Goal: Complete application form: Complete application form

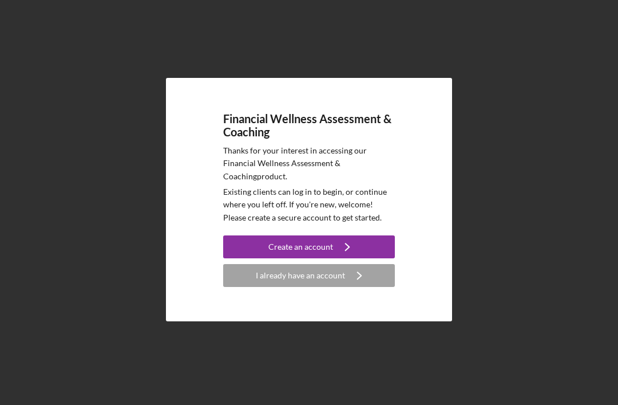
click at [247, 287] on button "I already have an account Icon/Navigate" at bounding box center [309, 275] width 172 height 23
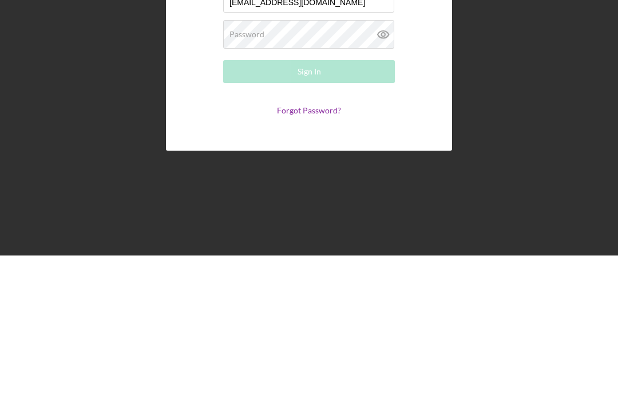
type input "[EMAIL_ADDRESS][DOMAIN_NAME]"
click at [266, 169] on div "Password Required" at bounding box center [309, 183] width 172 height 29
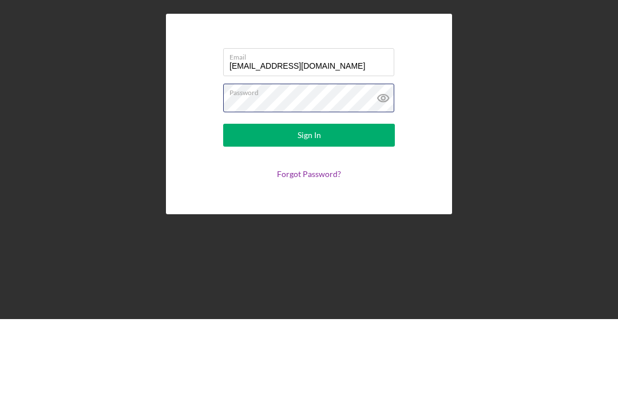
click at [309, 209] on button "Sign In" at bounding box center [309, 220] width 172 height 23
click at [345, 209] on button "Sign In" at bounding box center [309, 220] width 172 height 23
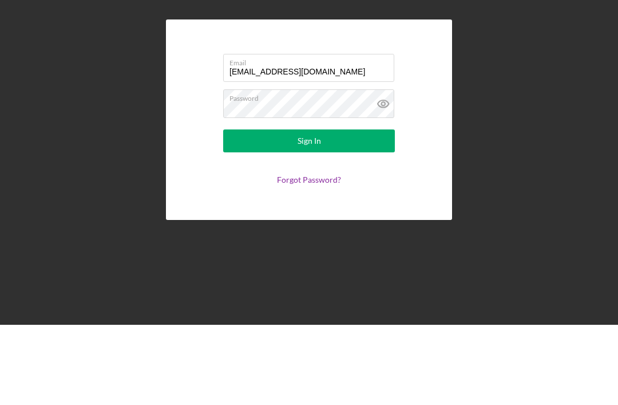
click at [310, 255] on link "Forgot Password?" at bounding box center [309, 260] width 64 height 10
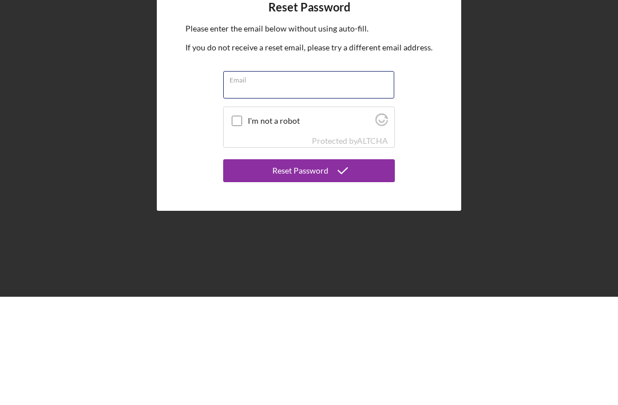
type input "[EMAIL_ADDRESS][DOMAIN_NAME]"
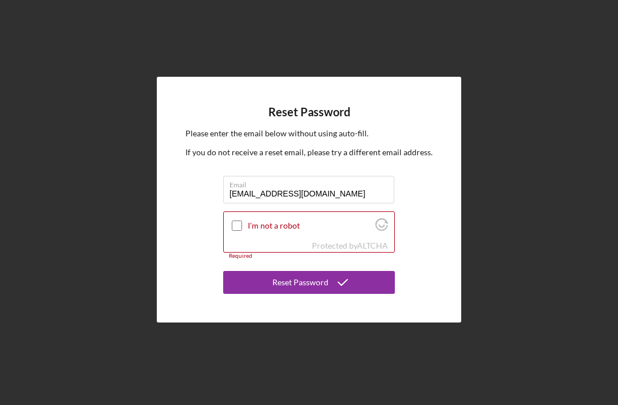
click at [240, 220] on input "I'm not a robot" at bounding box center [237, 225] width 10 height 10
checkbox input "true"
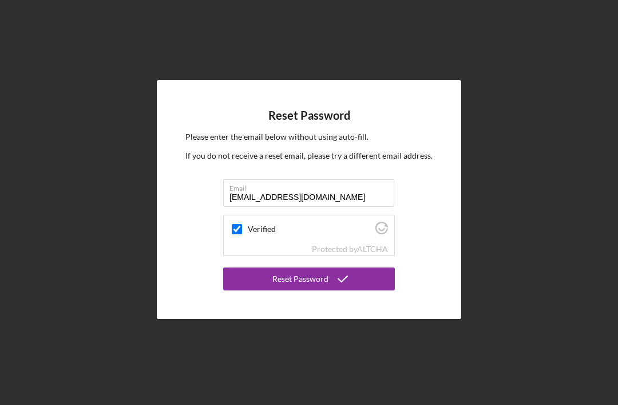
click at [286, 267] on div "Reset Password" at bounding box center [300, 278] width 56 height 23
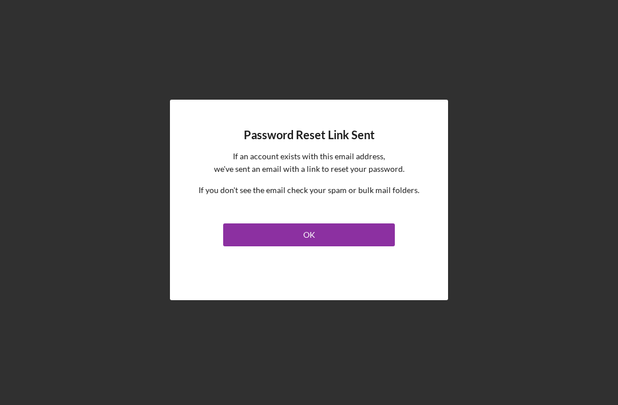
click at [246, 223] on button "OK" at bounding box center [309, 234] width 172 height 23
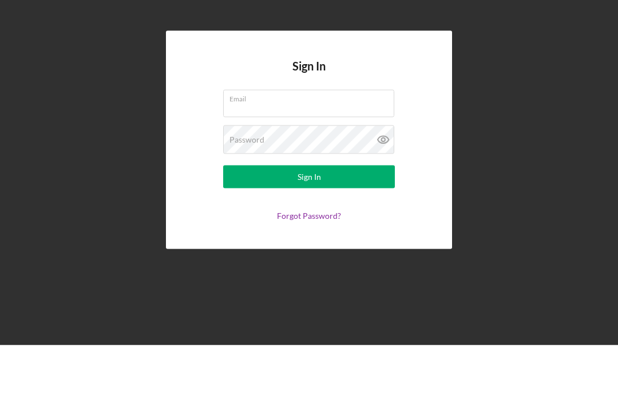
click at [616, 160] on div "Sign In Email Password Sign In Forgot Password?" at bounding box center [309, 202] width 618 height 405
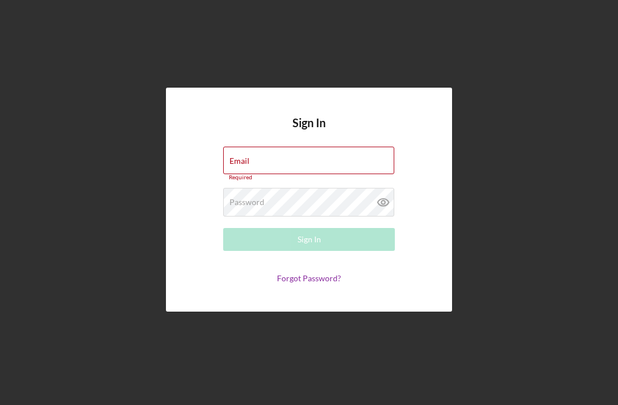
click at [75, 236] on div "Sign In Email Required Password Required Sign In Forgot Password?" at bounding box center [309, 199] width 607 height 399
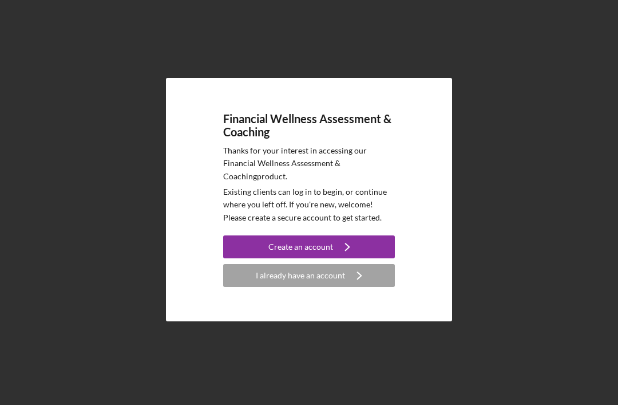
click at [354, 261] on icon "Icon/Navigate" at bounding box center [347, 246] width 29 height 29
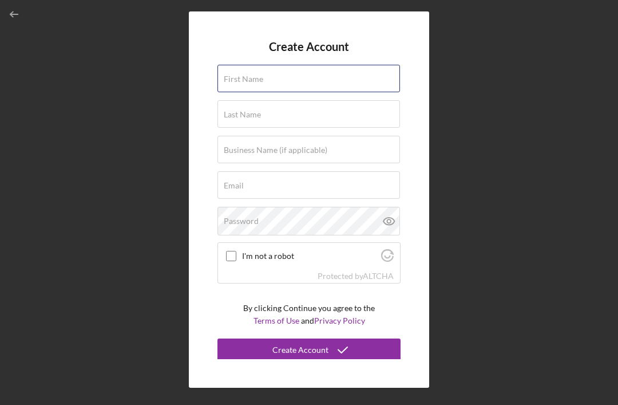
click at [321, 93] on div "First Name" at bounding box center [309, 79] width 183 height 29
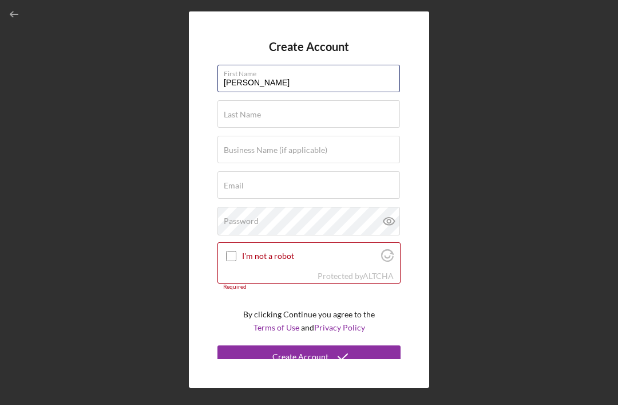
type input "[PERSON_NAME]"
click at [365, 128] on input "Last Name" at bounding box center [309, 113] width 183 height 27
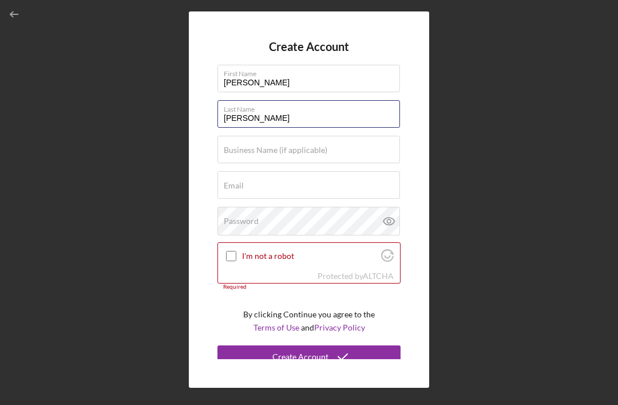
type input "[PERSON_NAME]"
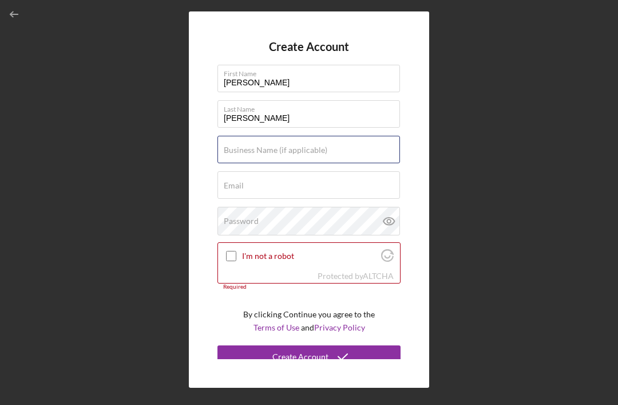
click at [362, 160] on div "Business Name (if applicable)" at bounding box center [309, 150] width 183 height 29
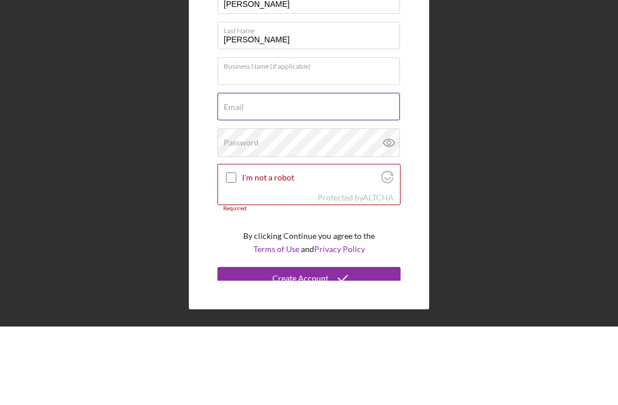
click at [359, 171] on div "Email Required" at bounding box center [309, 185] width 183 height 29
type input "[EMAIL_ADDRESS][DOMAIN_NAME]"
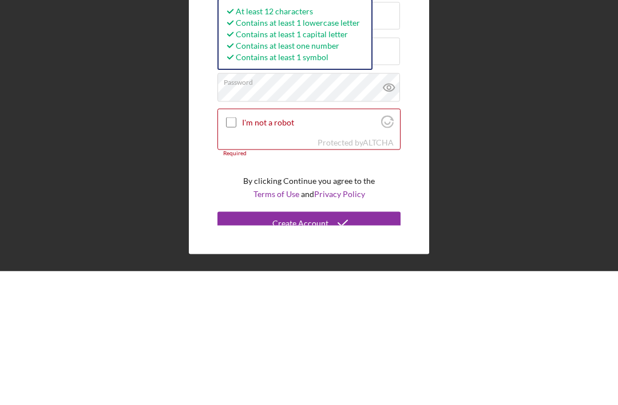
click at [467, 118] on div "Create Account First Name [PERSON_NAME] Last Name [PERSON_NAME] Business Name (…" at bounding box center [309, 199] width 607 height 399
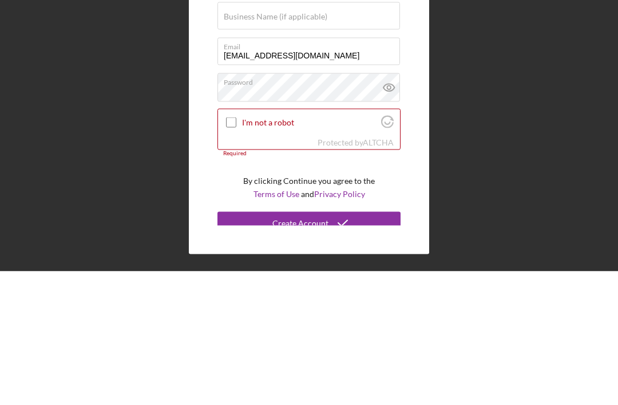
scroll to position [37, 0]
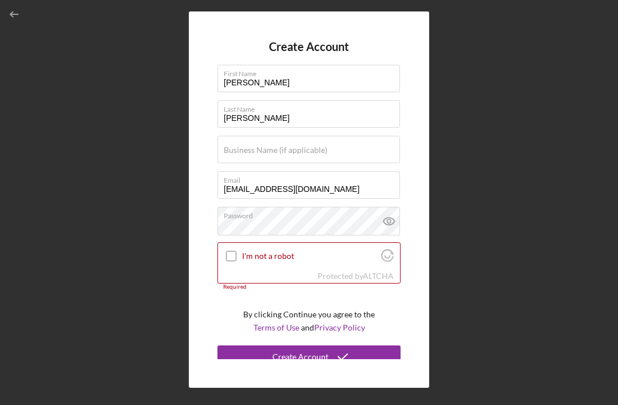
click at [235, 251] on input "I'm not a robot" at bounding box center [231, 256] width 10 height 10
checkbox input "true"
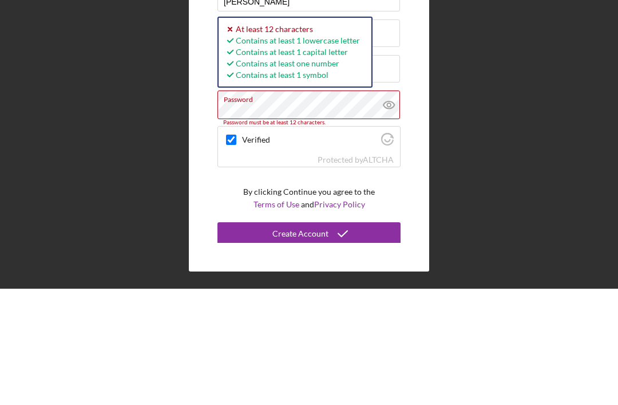
click at [511, 105] on div "Create Account First Name [PERSON_NAME] Last Name [PERSON_NAME] Business Name (…" at bounding box center [309, 199] width 607 height 399
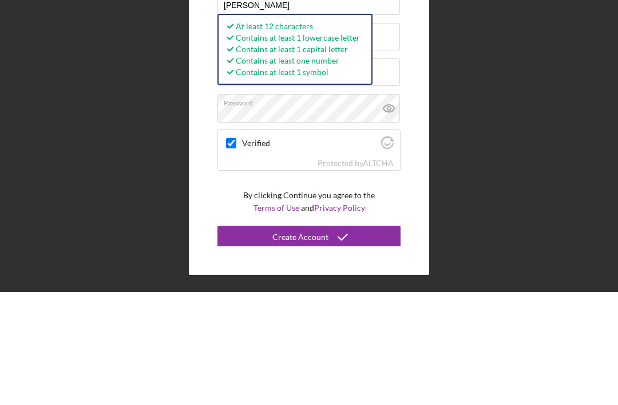
click at [523, 88] on div "Create Account First Name [PERSON_NAME] Last Name [PERSON_NAME] Business Name (…" at bounding box center [309, 199] width 607 height 399
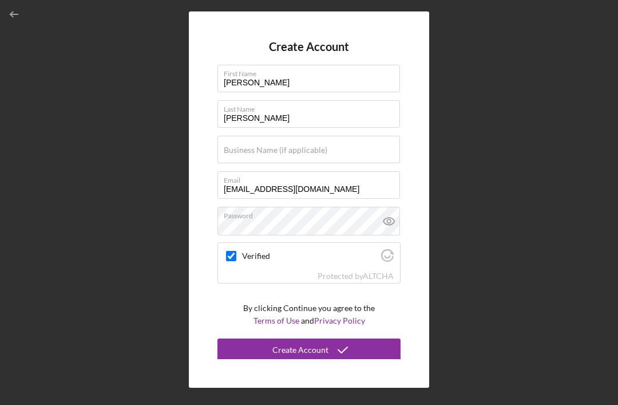
click at [379, 339] on button "Create Account" at bounding box center [309, 349] width 183 height 23
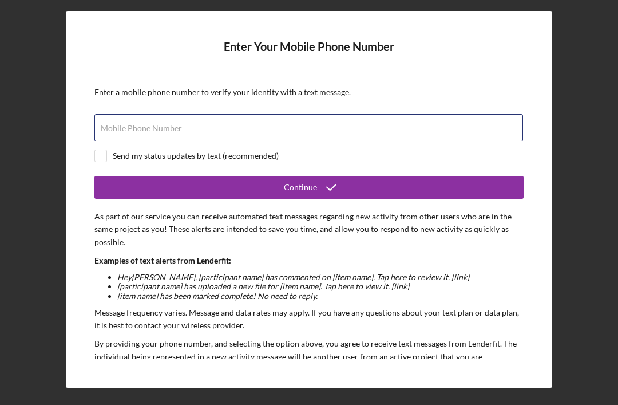
click at [473, 114] on input "Mobile Phone Number" at bounding box center [308, 127] width 429 height 27
type input "[PHONE_NUMBER]"
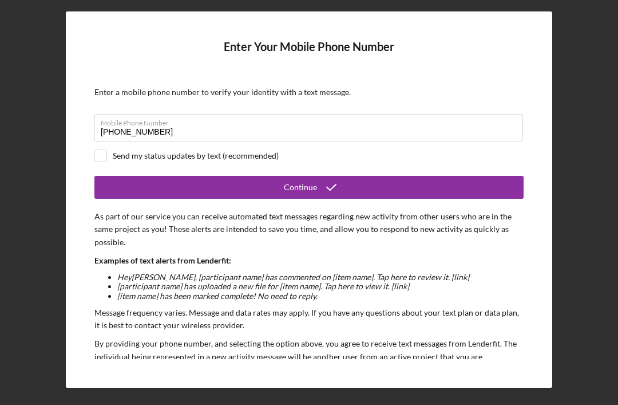
click at [98, 150] on input "checkbox" at bounding box center [100, 155] width 11 height 11
checkbox input "true"
click at [452, 176] on button "Continue" at bounding box center [308, 187] width 429 height 23
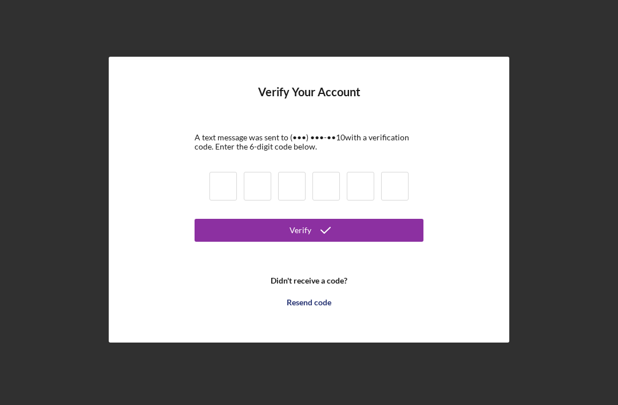
click at [227, 172] on input at bounding box center [222, 186] width 27 height 29
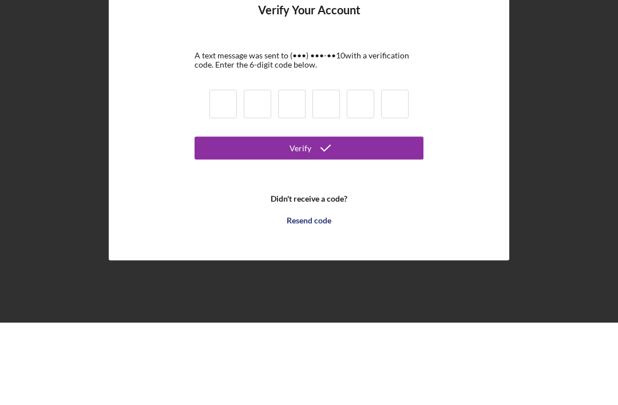
type input "4"
click at [309, 219] on button "Verify" at bounding box center [309, 230] width 229 height 23
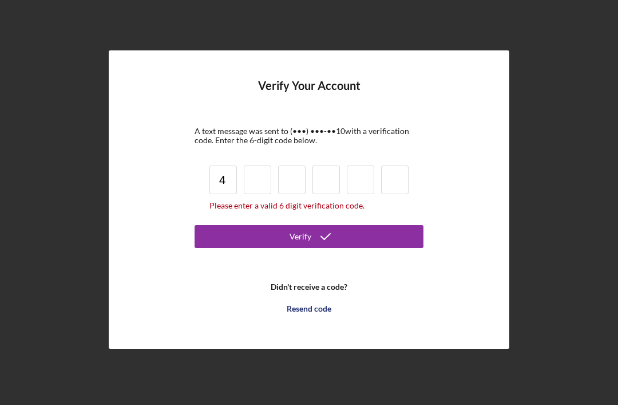
click at [235, 165] on input "4" at bounding box center [222, 179] width 27 height 29
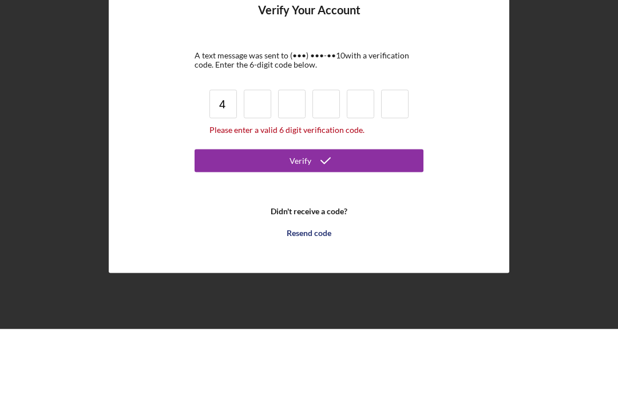
click at [256, 165] on input at bounding box center [257, 179] width 27 height 29
type input "9"
type input "2"
type input "8"
type input "2"
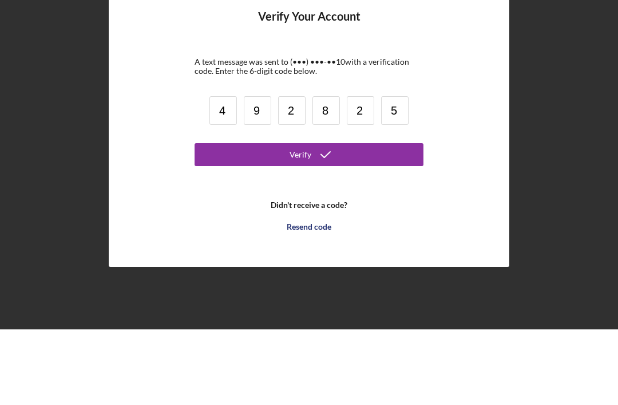
type input "5"
click at [379, 219] on button "Verify" at bounding box center [309, 230] width 229 height 23
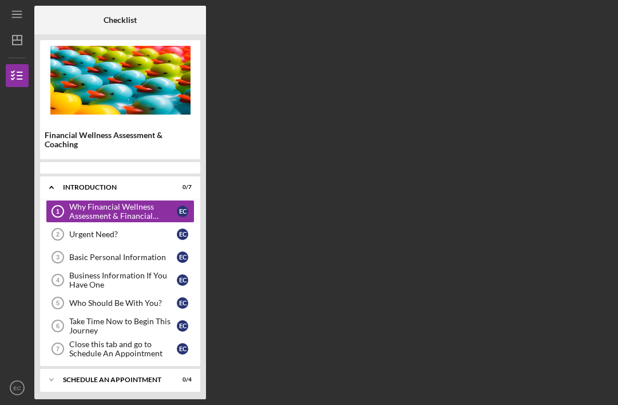
scroll to position [37, 0]
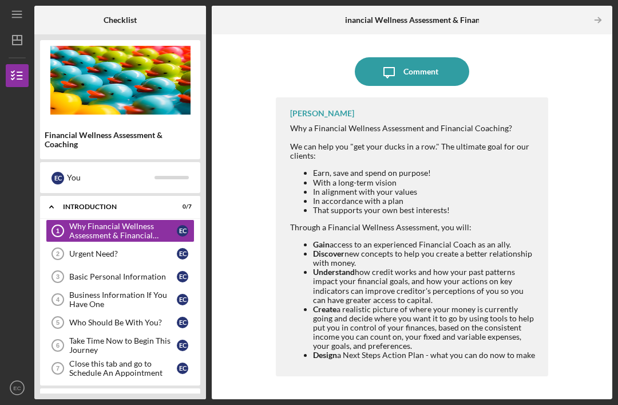
click at [89, 242] on link "Urgent Need? 2 Urgent Need? E C" at bounding box center [120, 253] width 149 height 23
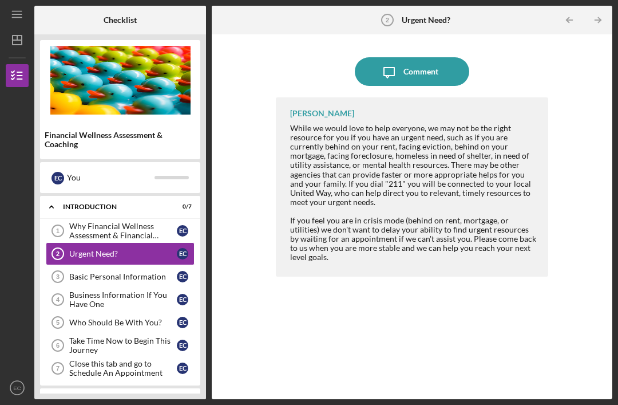
click at [84, 272] on div "Basic Personal Information" at bounding box center [123, 276] width 108 height 9
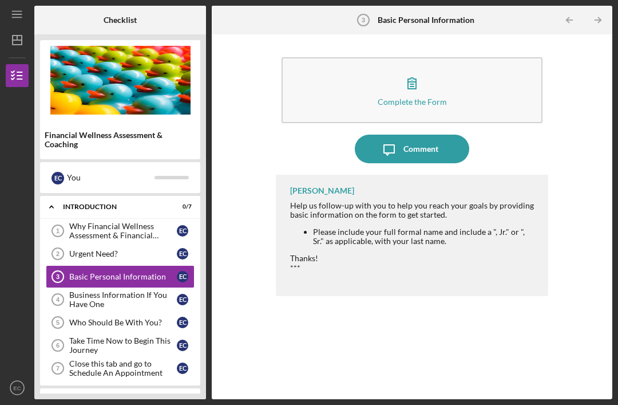
click at [382, 57] on button "Complete the Form Form" at bounding box center [412, 90] width 261 height 66
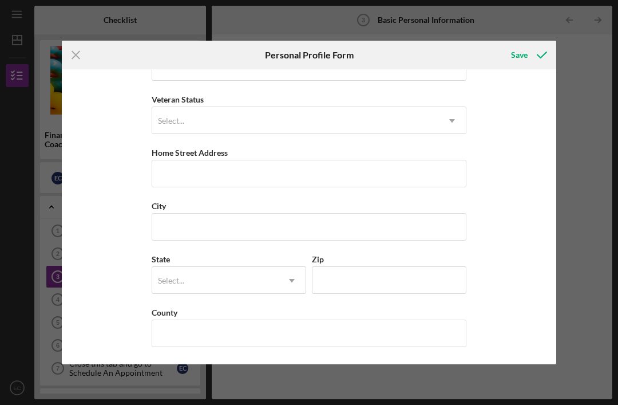
click at [48, 203] on div "Icon/Menu Close Personal Profile Form Save First Name [PERSON_NAME] Middle Name…" at bounding box center [309, 202] width 618 height 405
click at [79, 47] on icon "Icon/Menu Close" at bounding box center [76, 55] width 29 height 29
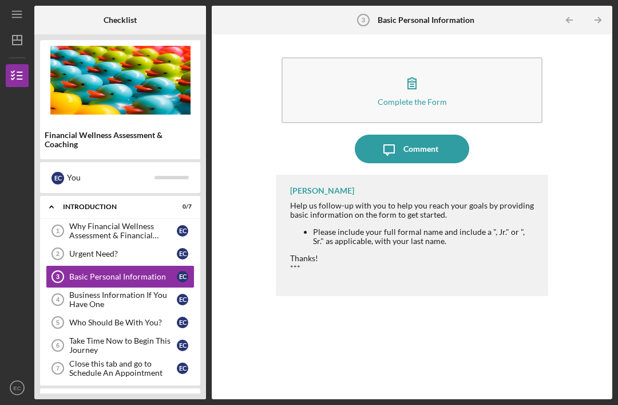
click at [80, 290] on div "Business Information If You Have One" at bounding box center [123, 299] width 108 height 18
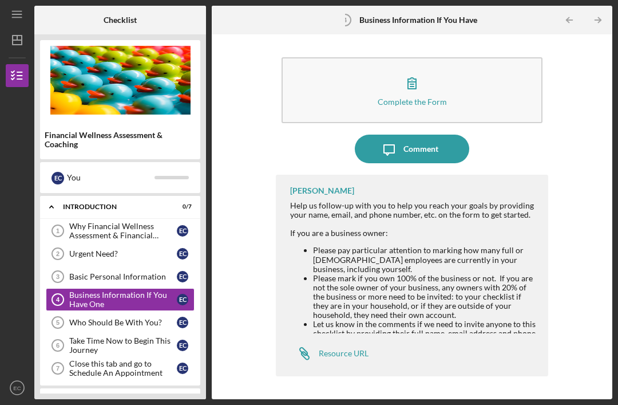
click at [90, 311] on link "Who Should Be With You? 5 Who Should Be With You? E C" at bounding box center [120, 322] width 149 height 23
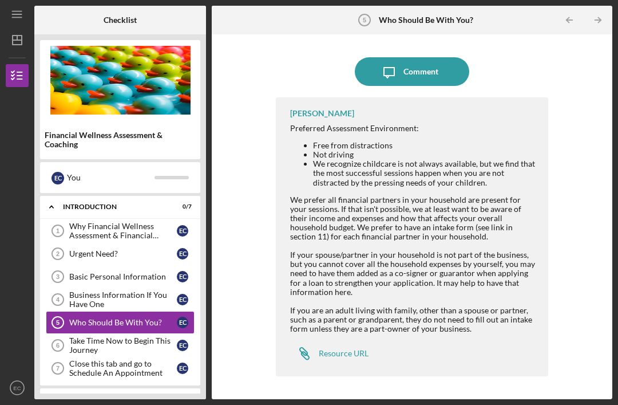
click at [88, 336] on div "Take Time Now to Begin This Journey" at bounding box center [123, 345] width 108 height 18
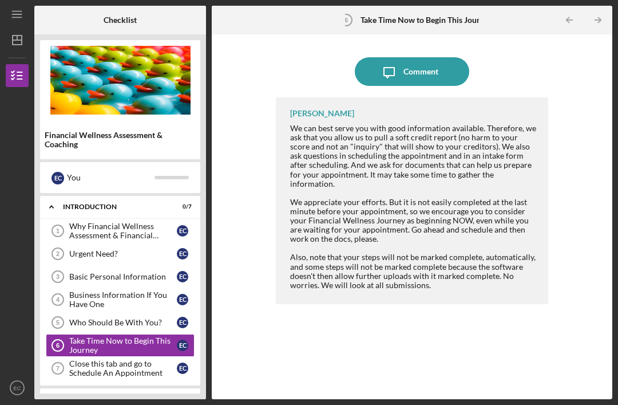
click at [84, 311] on link "Who Should Be With You? 5 Who Should Be With You? E C" at bounding box center [120, 322] width 149 height 23
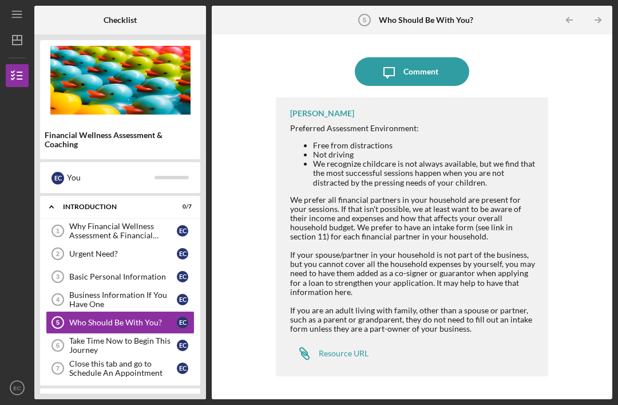
click at [86, 336] on div "Take Time Now to Begin This Journey" at bounding box center [123, 345] width 108 height 18
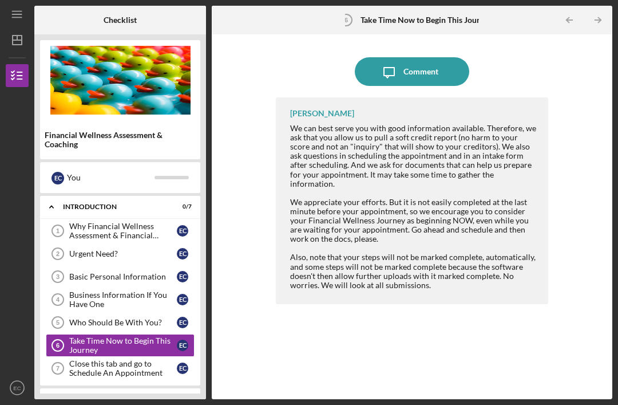
click at [75, 359] on div "Close this tab and go to Schedule An Appointment" at bounding box center [123, 368] width 108 height 18
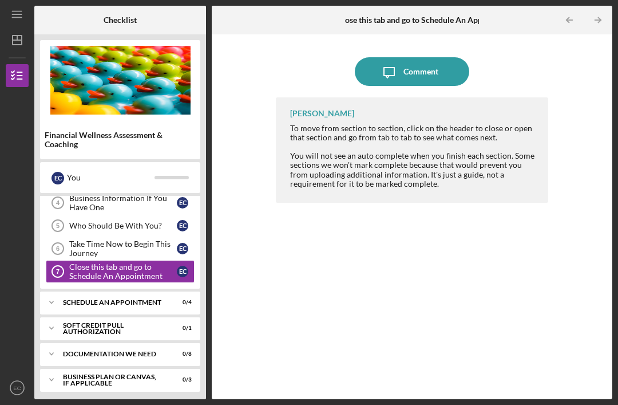
scroll to position [99, 0]
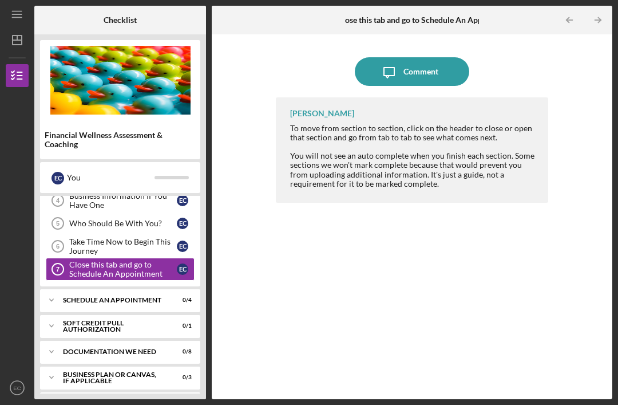
click at [53, 288] on icon "Icon/Expander" at bounding box center [51, 299] width 23 height 23
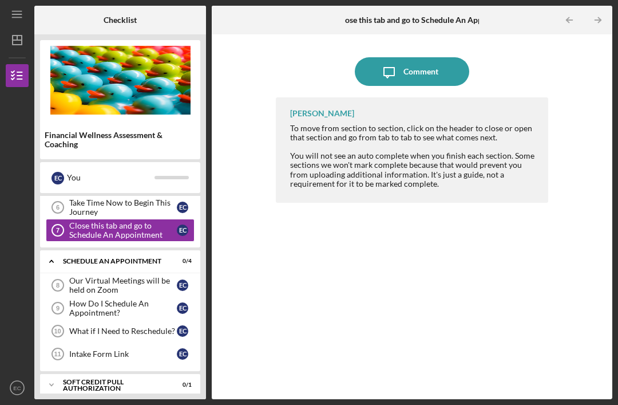
scroll to position [140, 0]
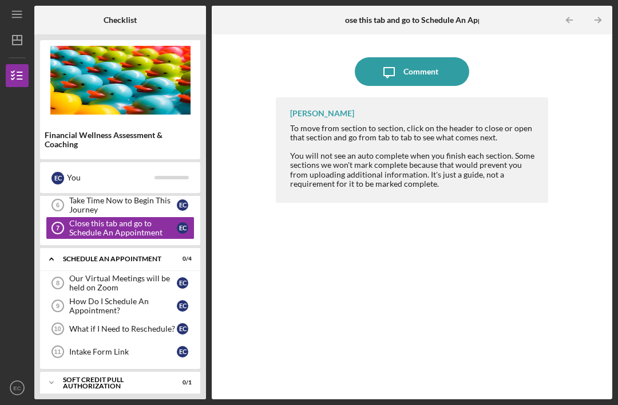
click at [78, 274] on div "Our Virtual Meetings will be held on Zoom" at bounding box center [123, 283] width 108 height 18
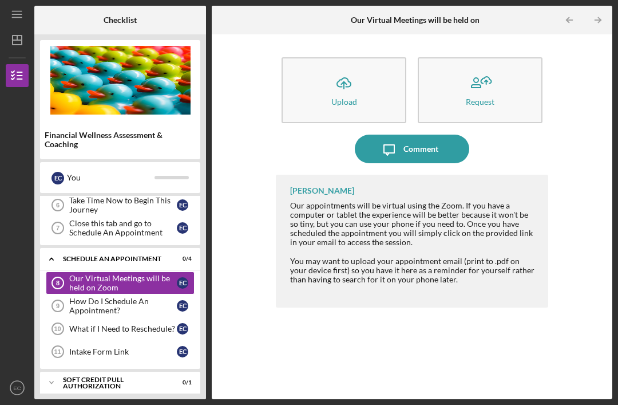
click at [97, 317] on link "What if I Need to Reschedule? 10 What if I Need to Reschedule? E C" at bounding box center [120, 328] width 149 height 23
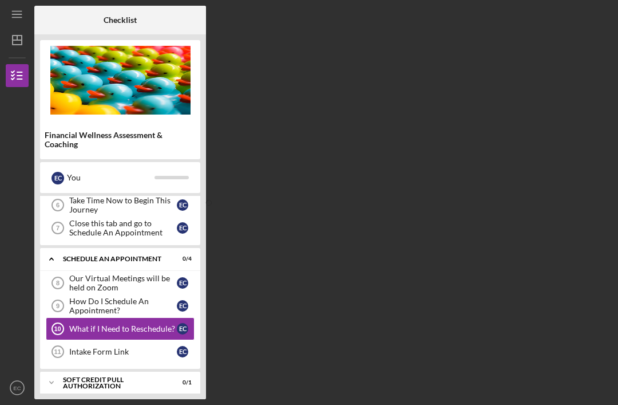
click at [82, 296] on div "How Do I Schedule An Appointment?" at bounding box center [123, 305] width 108 height 18
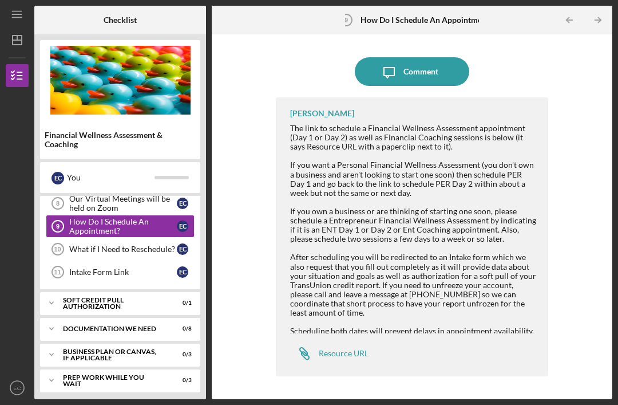
scroll to position [261, 0]
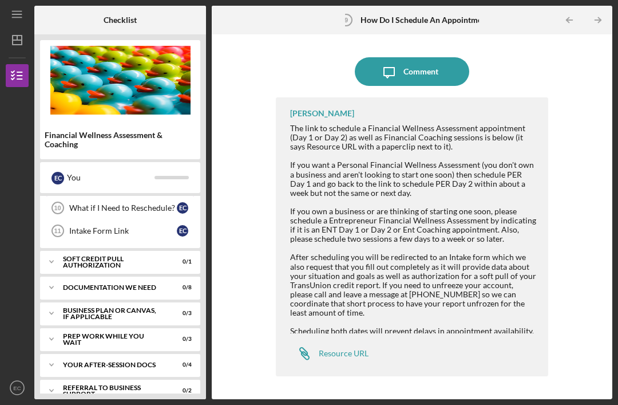
click at [409, 344] on link "here." at bounding box center [418, 349] width 18 height 10
click at [148, 250] on div "Icon/Expander Soft Credit Pull Authorization 0 / 1" at bounding box center [120, 261] width 160 height 23
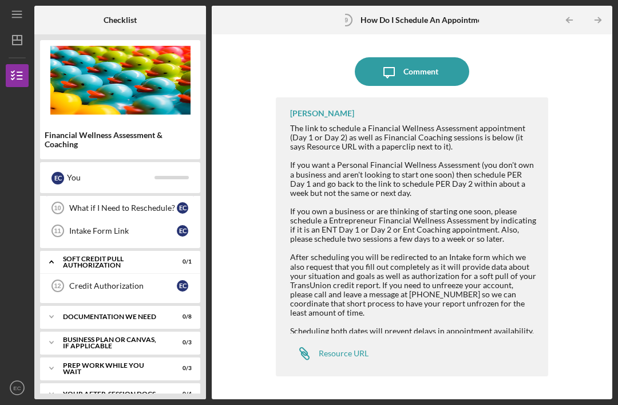
click at [333, 342] on link "Icon/Link Resource URL" at bounding box center [329, 353] width 78 height 23
click at [148, 281] on div "Credit Authorization" at bounding box center [123, 285] width 108 height 9
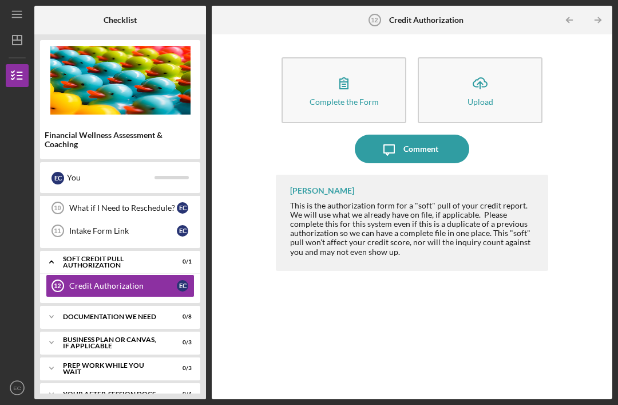
click at [338, 69] on icon "button" at bounding box center [344, 83] width 29 height 29
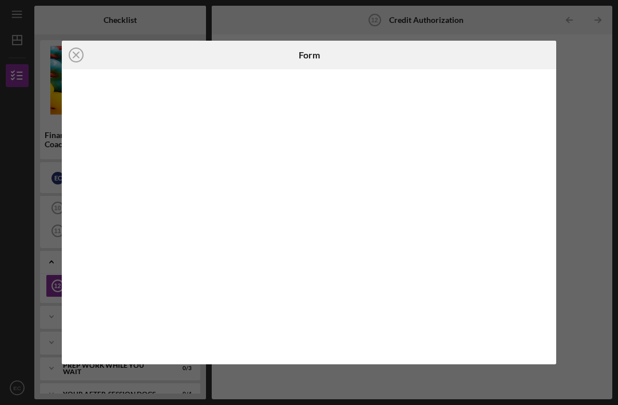
click at [574, 101] on div "Icon/Close Form" at bounding box center [309, 202] width 618 height 405
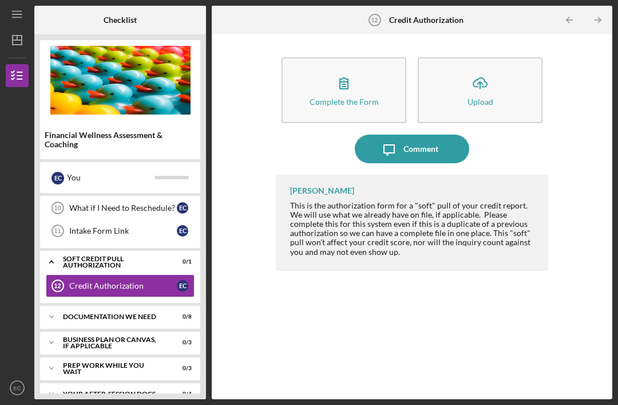
click at [72, 305] on div "Icon/Expander Documentation We Need 0 / 8" at bounding box center [120, 316] width 160 height 23
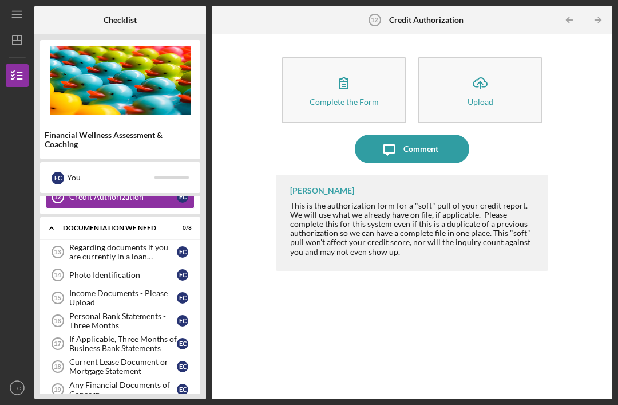
scroll to position [347, 0]
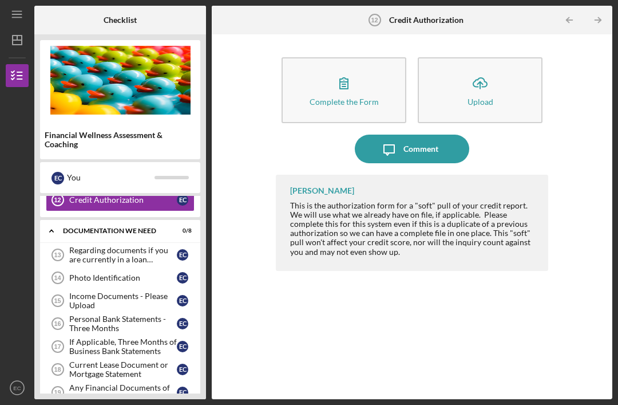
click at [86, 314] on div "Personal Bank Statements - Three Months" at bounding box center [123, 323] width 108 height 18
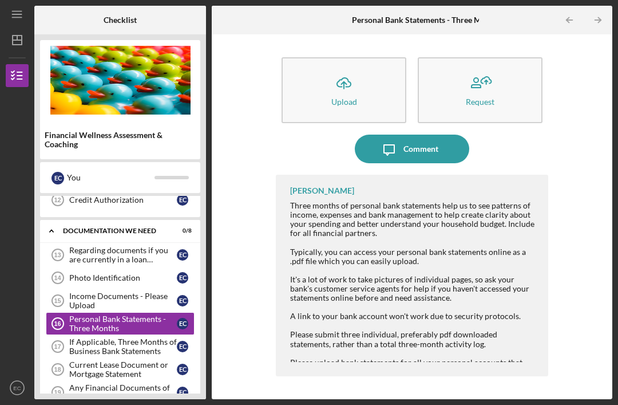
click at [346, 78] on icon "button" at bounding box center [344, 82] width 14 height 9
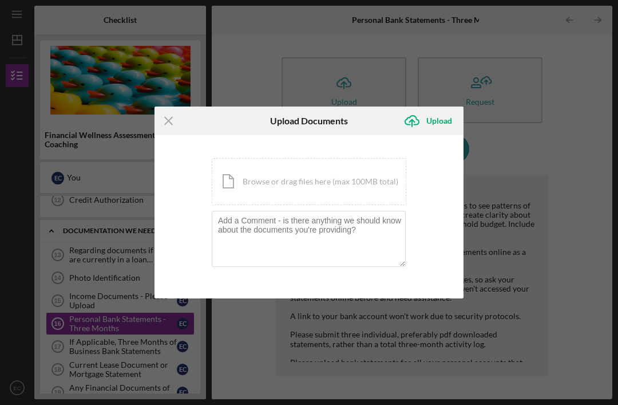
click at [240, 176] on div "Icon/Document Browse or drag files here (max 100MB total) Tap to choose files o…" at bounding box center [309, 181] width 195 height 47
click at [230, 167] on div "Icon/Document Browse or drag files here (max 100MB total) Tap to choose files o…" at bounding box center [309, 181] width 195 height 47
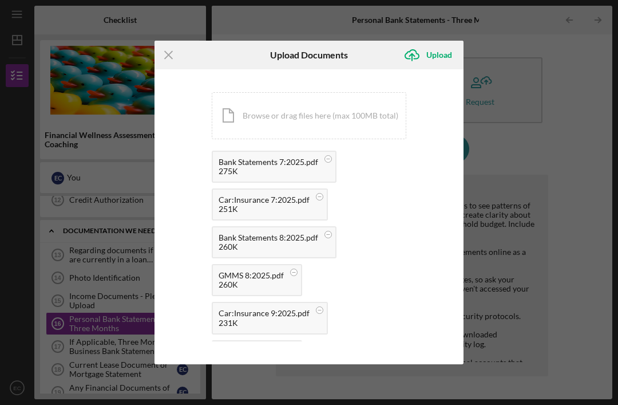
click at [426, 52] on icon "Icon/Upload" at bounding box center [412, 55] width 29 height 29
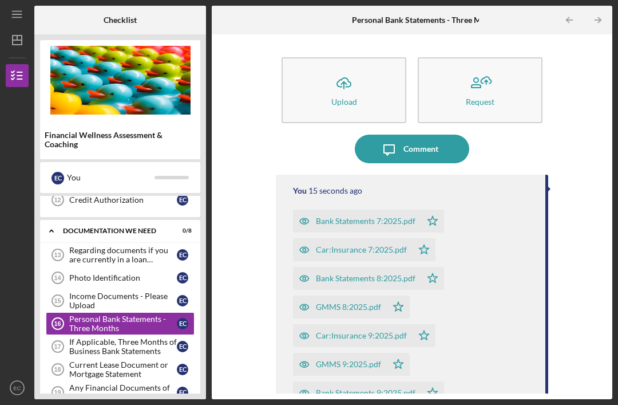
click at [90, 337] on div "If Applicable, Three Months of Business Bank Statements" at bounding box center [123, 346] width 108 height 18
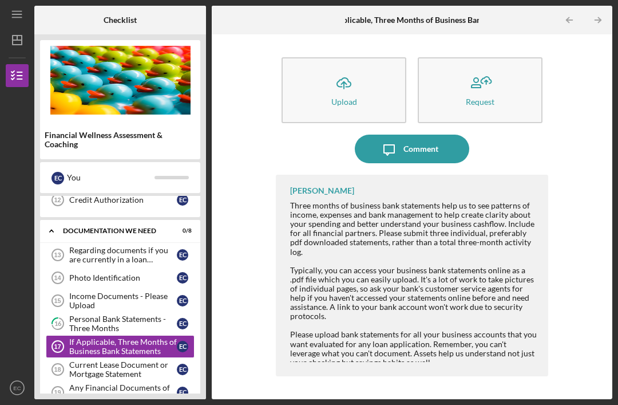
click at [86, 360] on div "Current Lease Document or Mortgage Statement" at bounding box center [123, 369] width 108 height 18
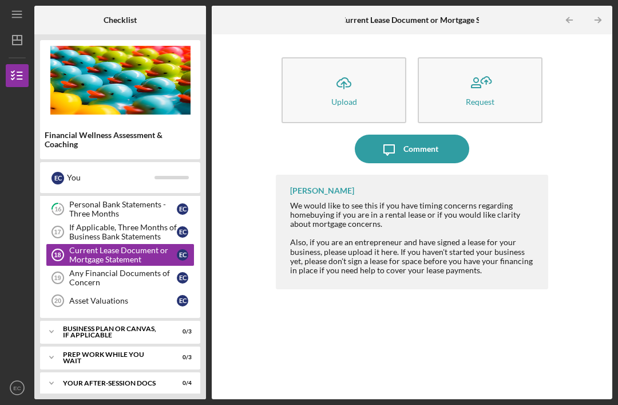
scroll to position [462, 0]
click at [86, 268] on div "Any Financial Documents of Concern" at bounding box center [123, 277] width 108 height 18
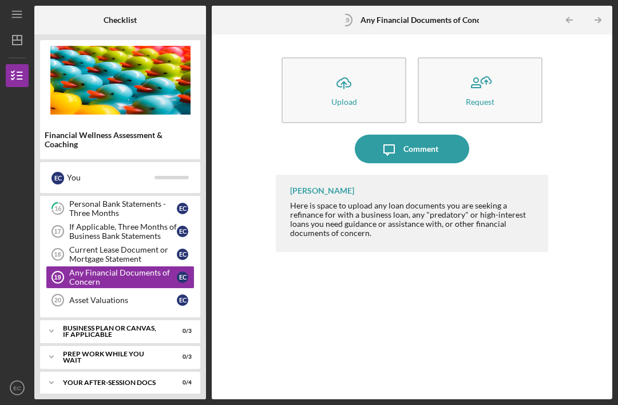
click at [77, 288] on link "Asset Valuations 20 Asset Valuations E C" at bounding box center [120, 299] width 149 height 23
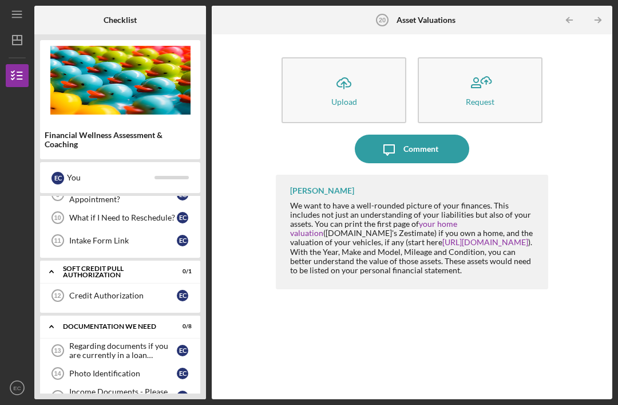
scroll to position [251, 0]
click at [78, 260] on div "Icon/Expander Soft Credit Pull Authorization 0 / 1" at bounding box center [120, 271] width 160 height 23
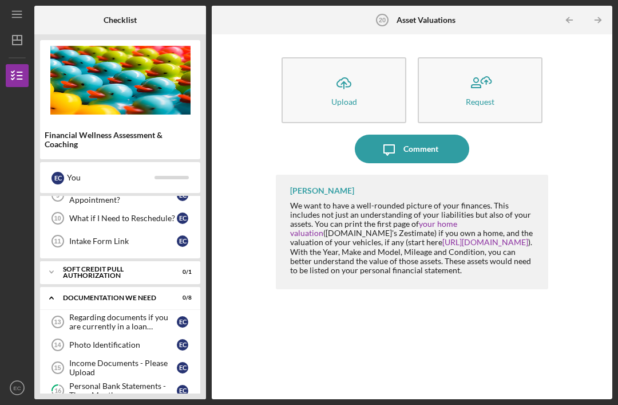
click at [74, 260] on div "Icon/Expander Soft Credit Pull Authorization 0 / 1" at bounding box center [120, 271] width 160 height 23
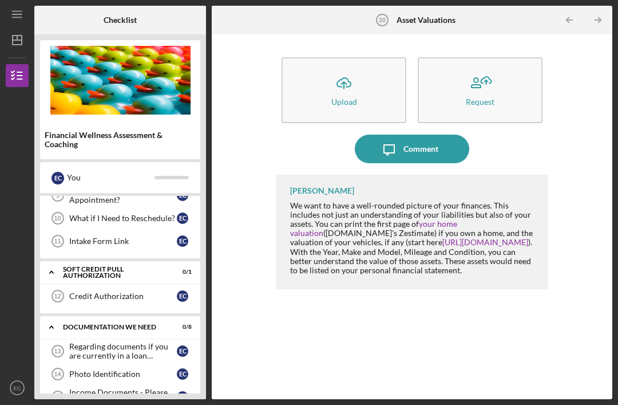
click at [88, 284] on link "Credit Authorization 12 Credit Authorization E C" at bounding box center [120, 295] width 149 height 23
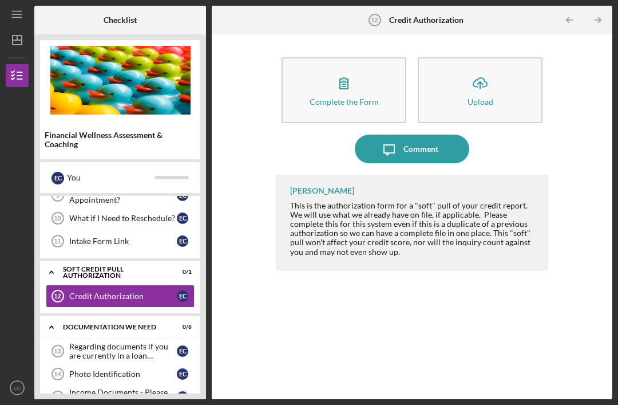
click at [313, 57] on button "Complete the Form Form" at bounding box center [344, 90] width 125 height 66
click at [353, 69] on icon "button" at bounding box center [344, 83] width 29 height 29
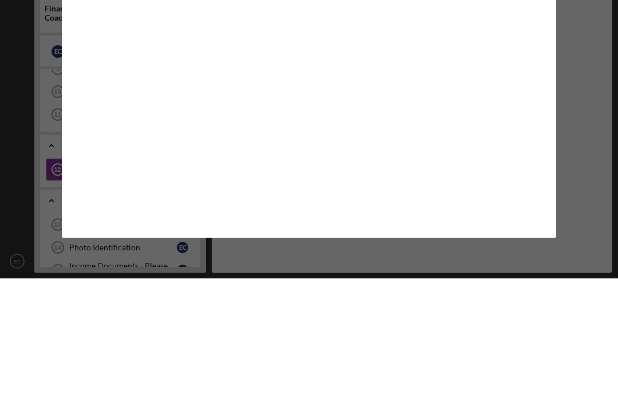
click at [584, 84] on div "Icon/Close Form" at bounding box center [309, 202] width 618 height 405
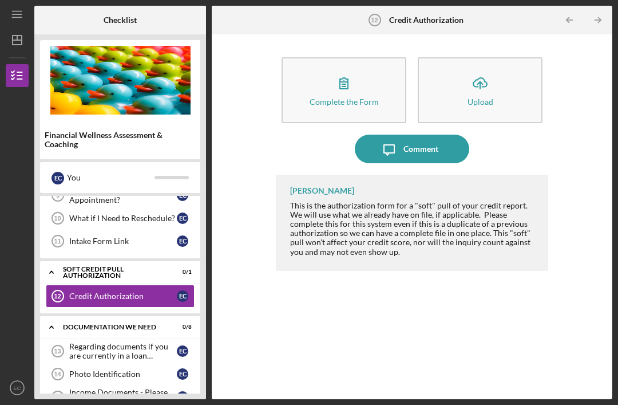
click at [348, 87] on icon "button" at bounding box center [344, 83] width 8 height 11
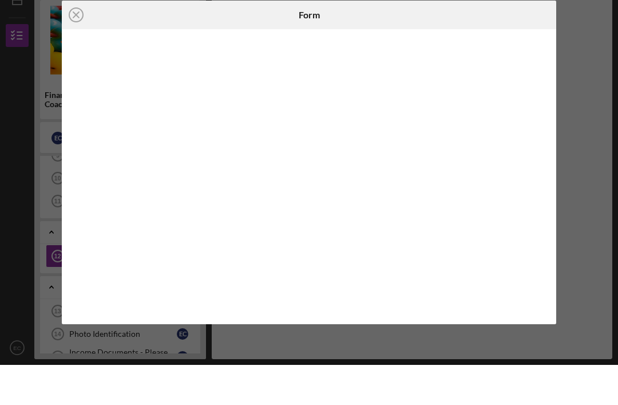
scroll to position [37, 0]
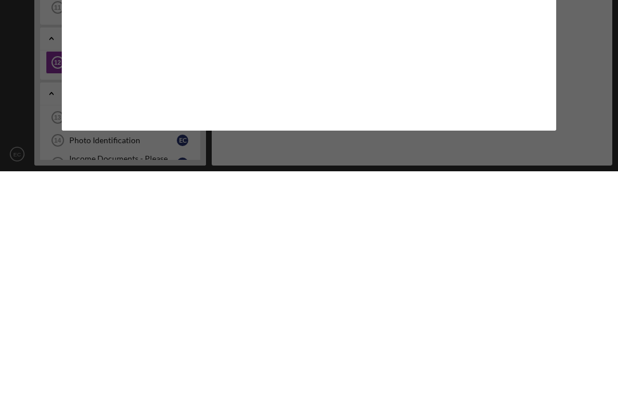
click at [549, 84] on div at bounding box center [309, 216] width 495 height 295
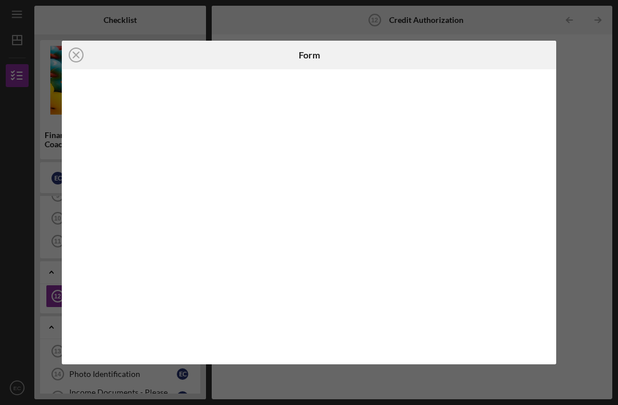
click at [545, 133] on iframe at bounding box center [309, 217] width 473 height 272
click at [576, 158] on div "Icon/Close Form" at bounding box center [309, 202] width 618 height 405
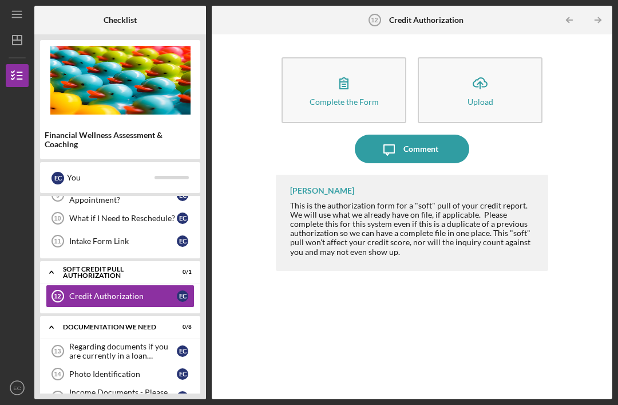
click at [362, 58] on button "Complete the Form Form" at bounding box center [344, 90] width 125 height 66
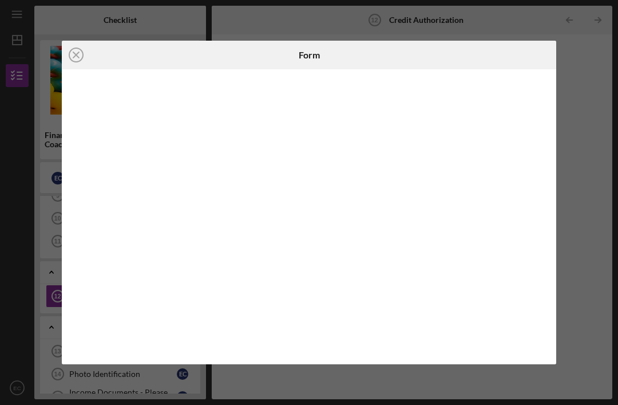
click at [80, 54] on icon "Icon/Close" at bounding box center [76, 55] width 29 height 29
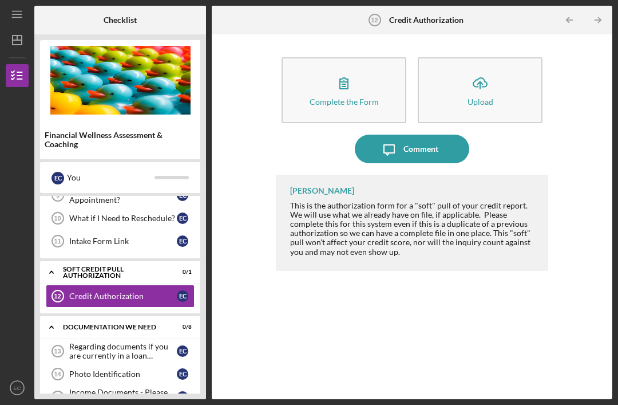
click at [135, 342] on div "Regarding documents if you are currently in a loan application" at bounding box center [123, 351] width 108 height 18
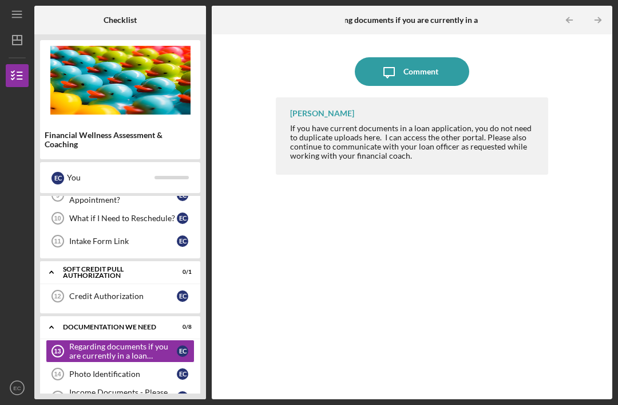
click at [121, 291] on div "Credit Authorization" at bounding box center [123, 295] width 108 height 9
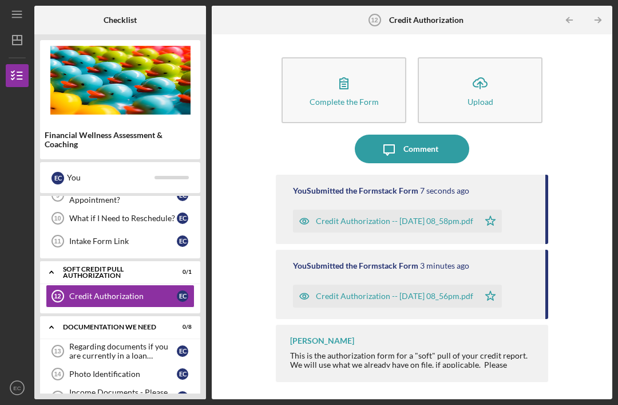
click at [354, 69] on icon "button" at bounding box center [344, 83] width 29 height 29
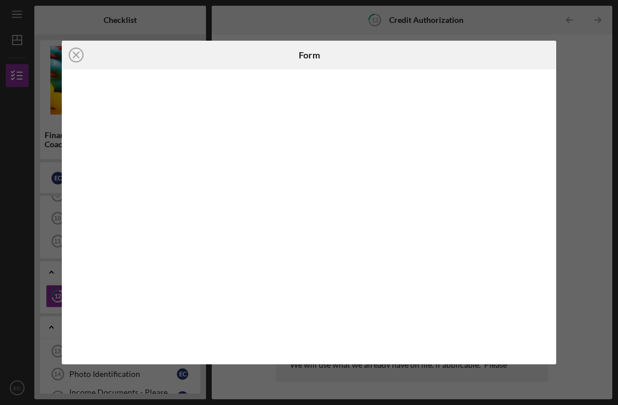
click at [71, 62] on icon "Icon/Close" at bounding box center [76, 55] width 29 height 29
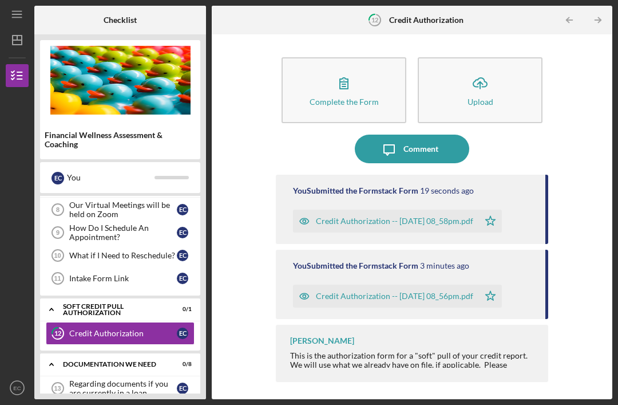
scroll to position [210, 0]
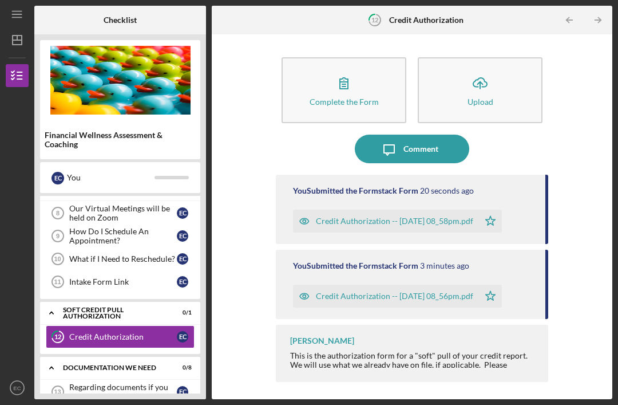
click at [141, 277] on div "Intake Form Link" at bounding box center [123, 281] width 108 height 9
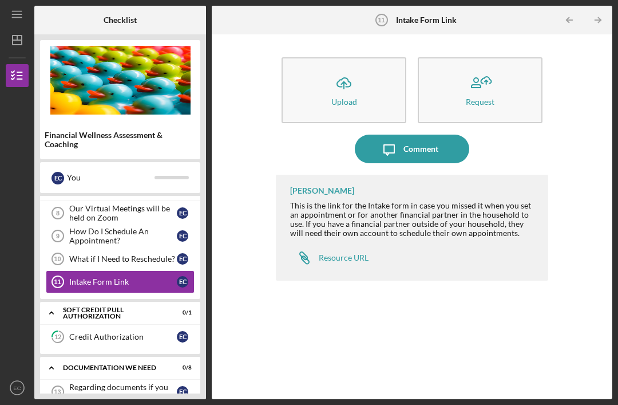
click at [351, 246] on link "Icon/Link Resource URL" at bounding box center [329, 257] width 78 height 23
